Goal: Navigation & Orientation: Understand site structure

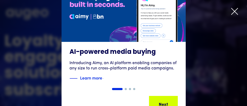
click at [235, 12] on icon at bounding box center [234, 11] width 6 height 6
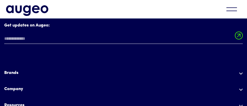
scroll to position [2049, 0]
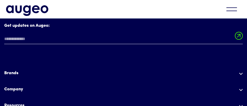
click at [241, 88] on img at bounding box center [241, 89] width 4 height 2
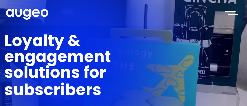
click at [228, 14] on div "menu" at bounding box center [231, 13] width 18 height 12
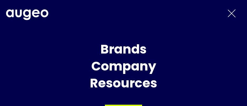
scroll to position [0, 0]
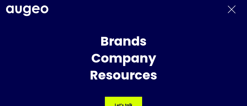
click at [232, 9] on div "menu" at bounding box center [232, 9] width 8 height 8
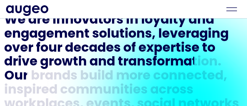
scroll to position [186, 0]
